Goal: Task Accomplishment & Management: Manage account settings

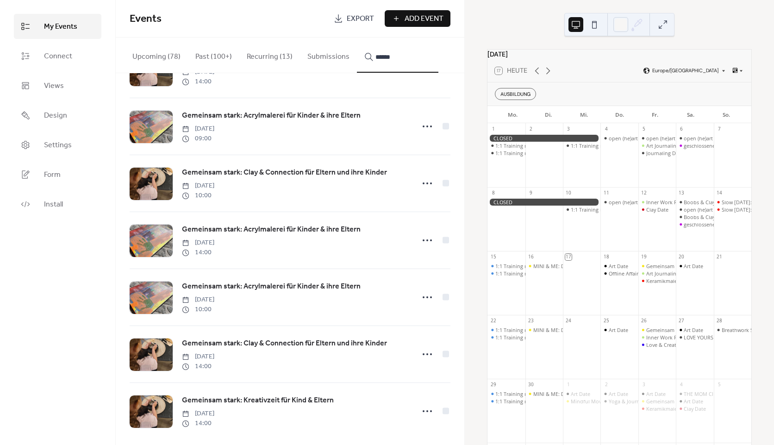
scroll to position [976, 0]
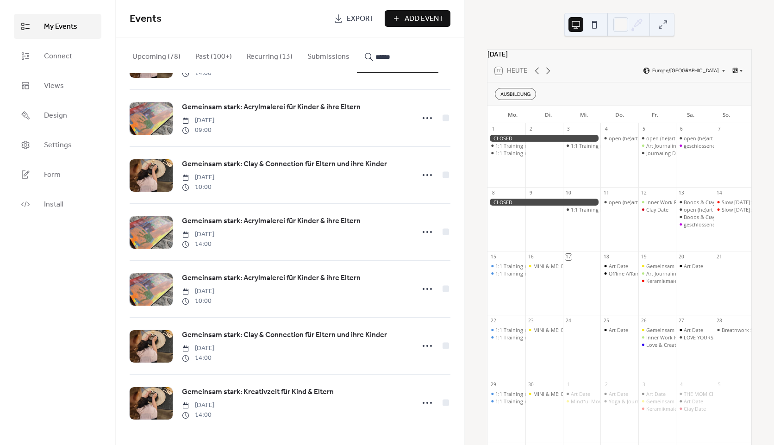
type input "******"
click at [424, 400] on icon at bounding box center [427, 402] width 15 height 15
click at [402, 348] on div "Edit" at bounding box center [406, 341] width 58 height 15
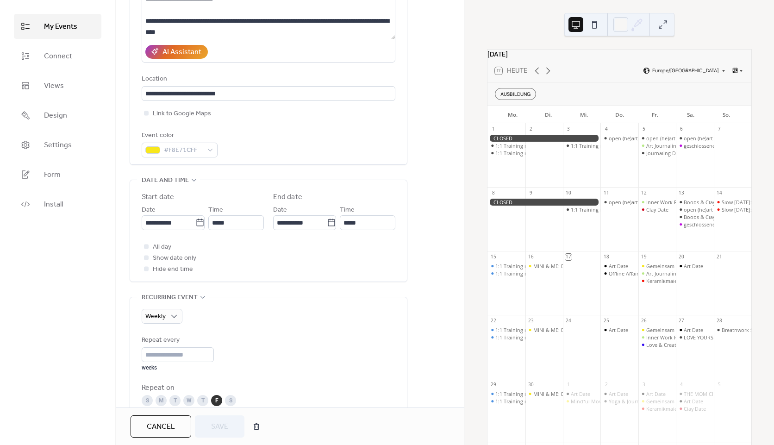
scroll to position [278, 0]
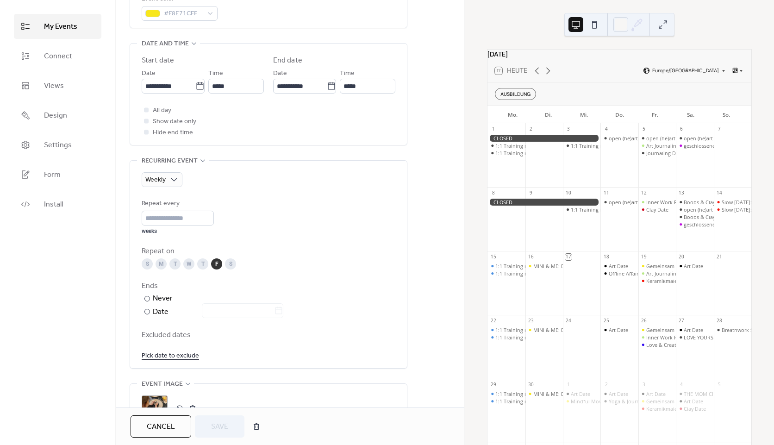
click at [167, 356] on link "Pick date to exclude" at bounding box center [170, 355] width 57 height 12
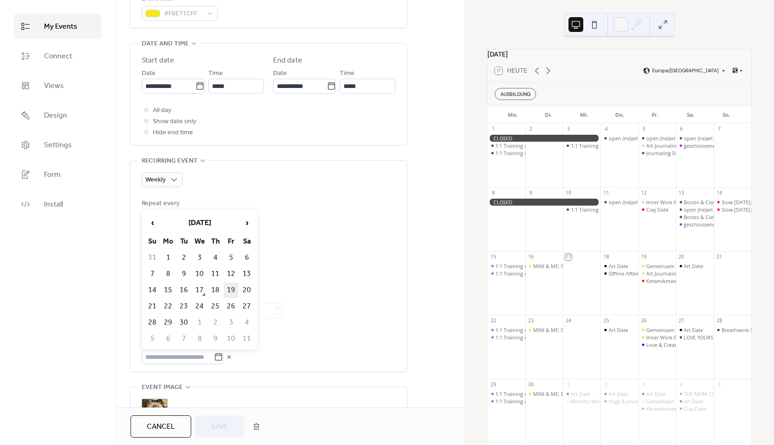
click at [232, 294] on td "19" at bounding box center [231, 289] width 15 height 15
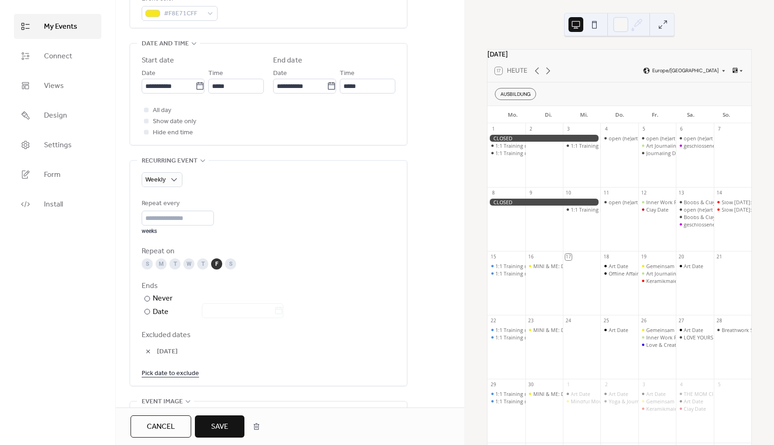
click at [231, 424] on button "Save" at bounding box center [220, 426] width 50 height 22
